Goal: Information Seeking & Learning: Learn about a topic

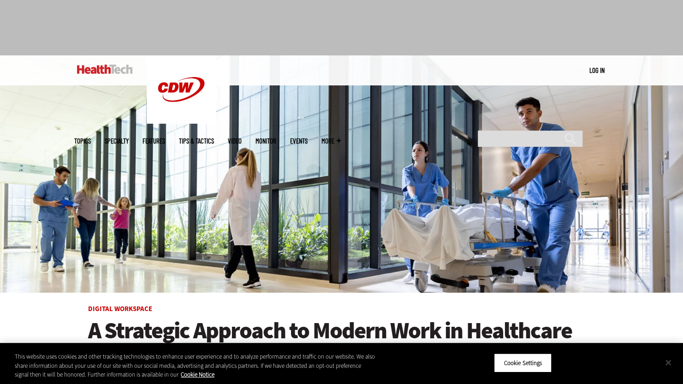
scroll to position [46, 0]
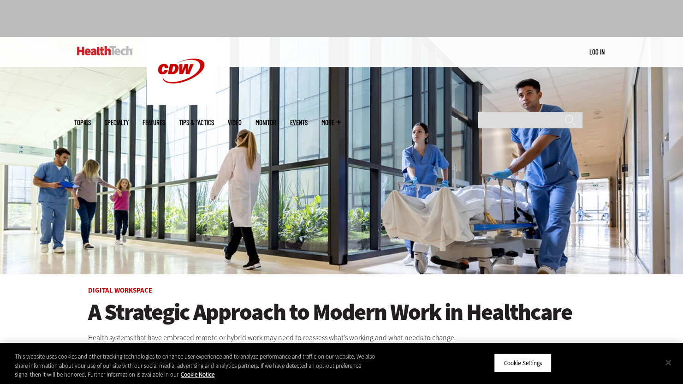
click at [670, 365] on button "Close" at bounding box center [668, 362] width 20 height 20
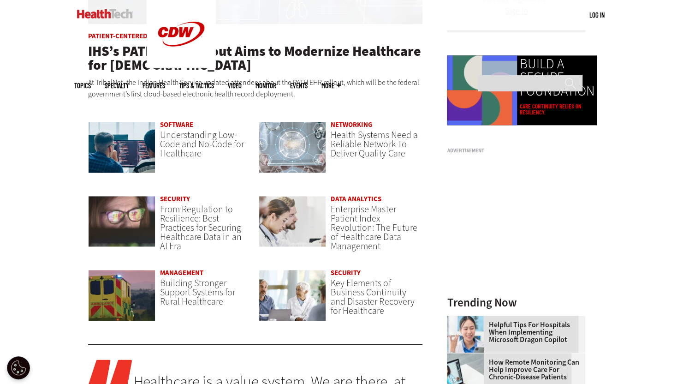
scroll to position [600, 0]
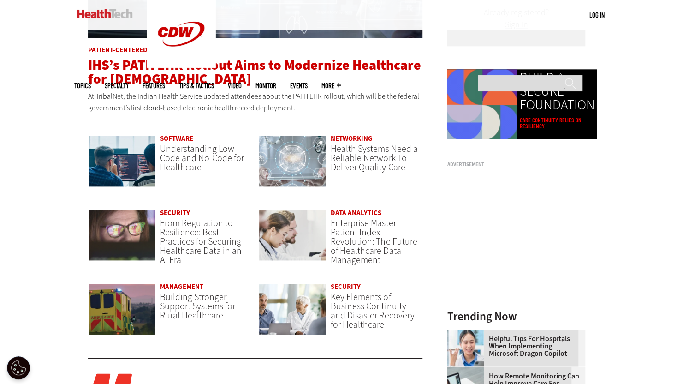
click at [184, 68] on span "IHS’s PATH EHR Rollout Aims to Modernize Healthcare for [DEMOGRAPHIC_DATA]" at bounding box center [254, 72] width 333 height 32
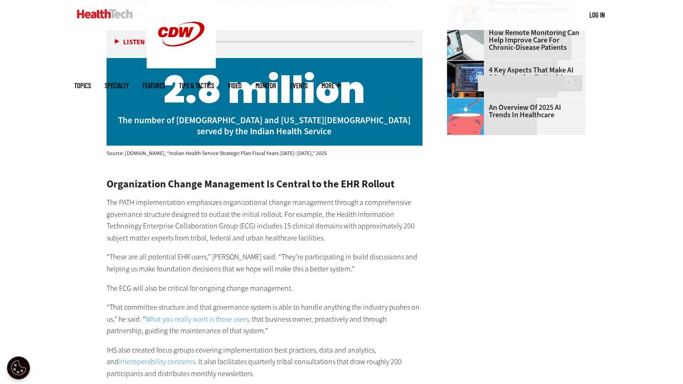
scroll to position [1154, 0]
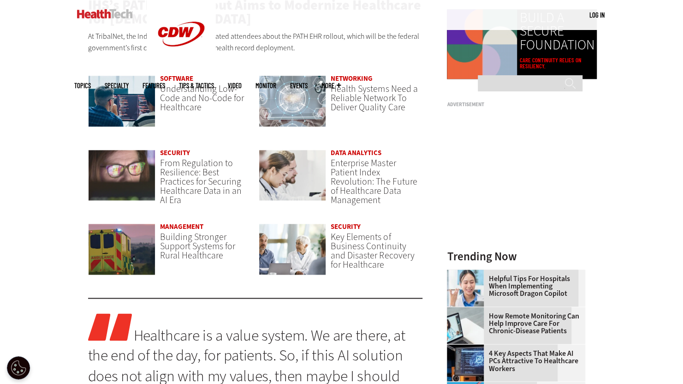
scroll to position [646, 0]
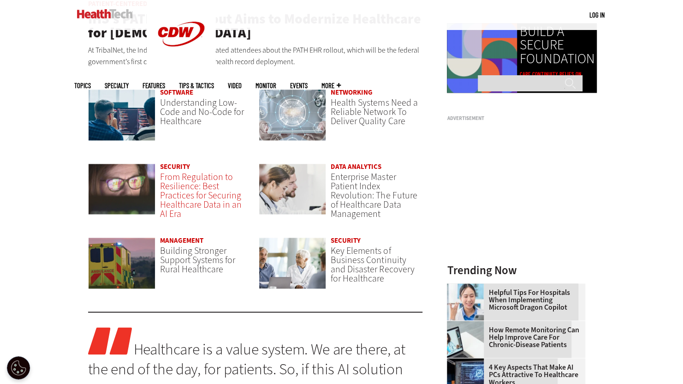
click at [186, 195] on span "From Regulation to Resilience: Best Practices for Securing Healthcare Data in a…" at bounding box center [201, 195] width 82 height 49
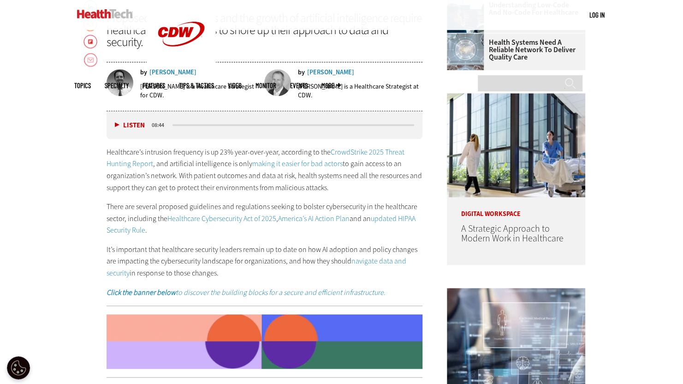
scroll to position [323, 0]
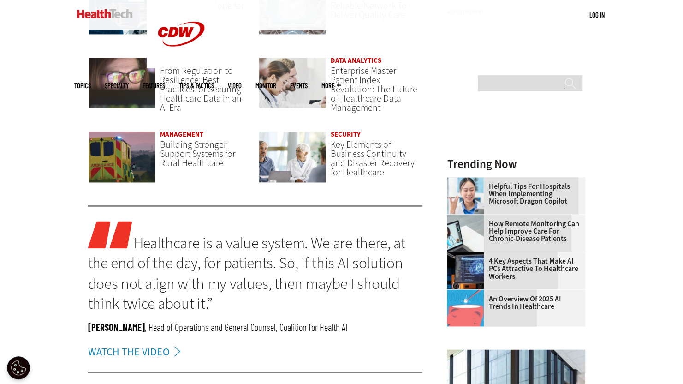
scroll to position [738, 0]
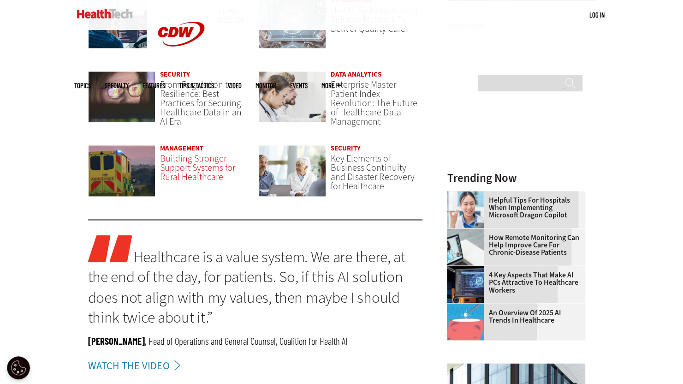
click at [187, 170] on span "Building Stronger Support Systems for Rural Healthcare" at bounding box center [197, 167] width 75 height 31
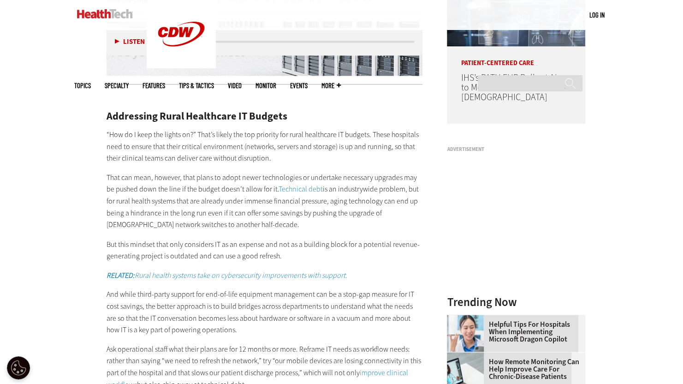
scroll to position [831, 0]
